Goal: Find specific page/section: Find specific page/section

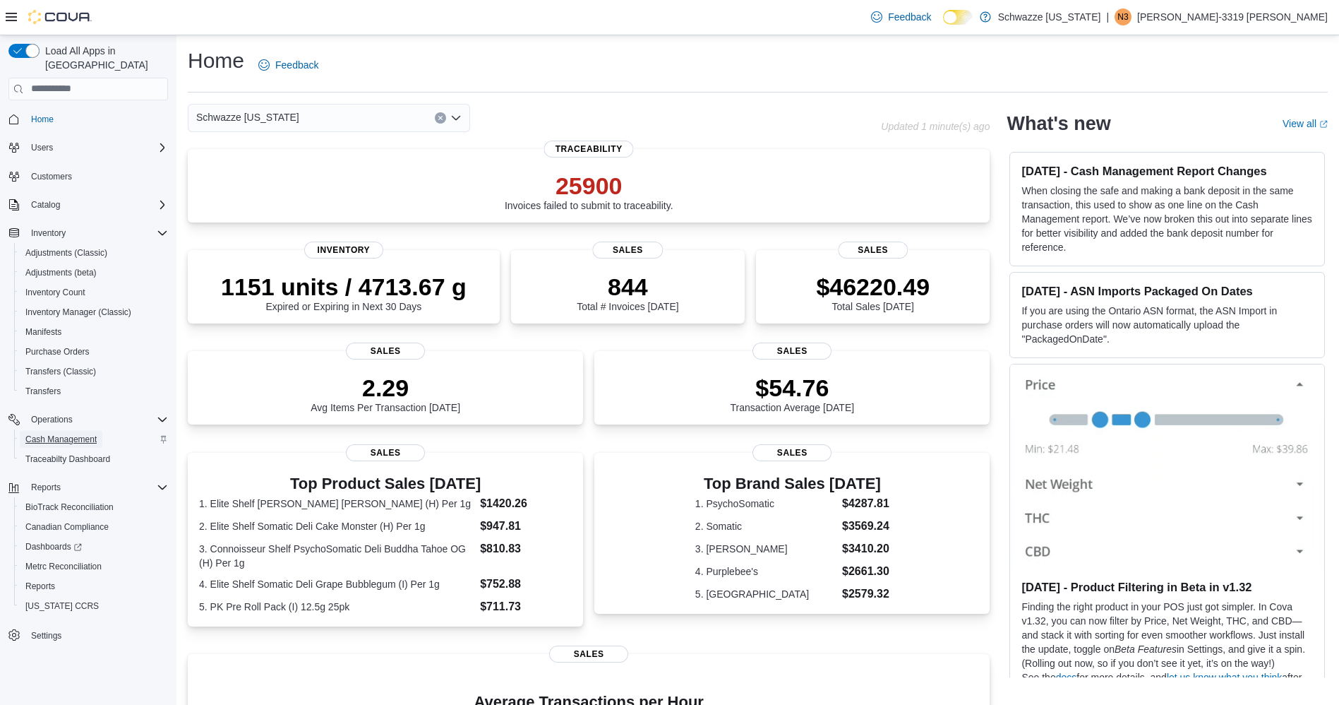
click at [53, 434] on span "Cash Management" at bounding box center [60, 439] width 71 height 11
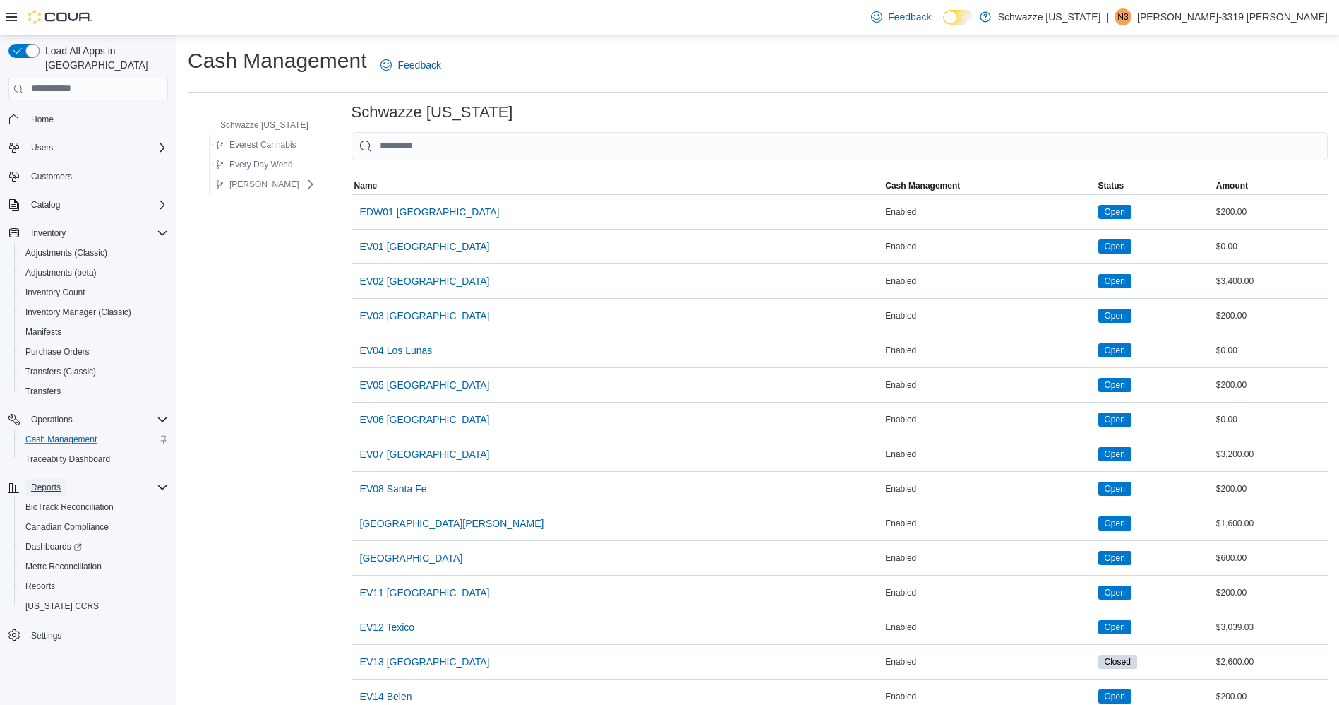
click at [54, 482] on span "Reports" at bounding box center [46, 487] width 30 height 11
